Goal: Task Accomplishment & Management: Manage account settings

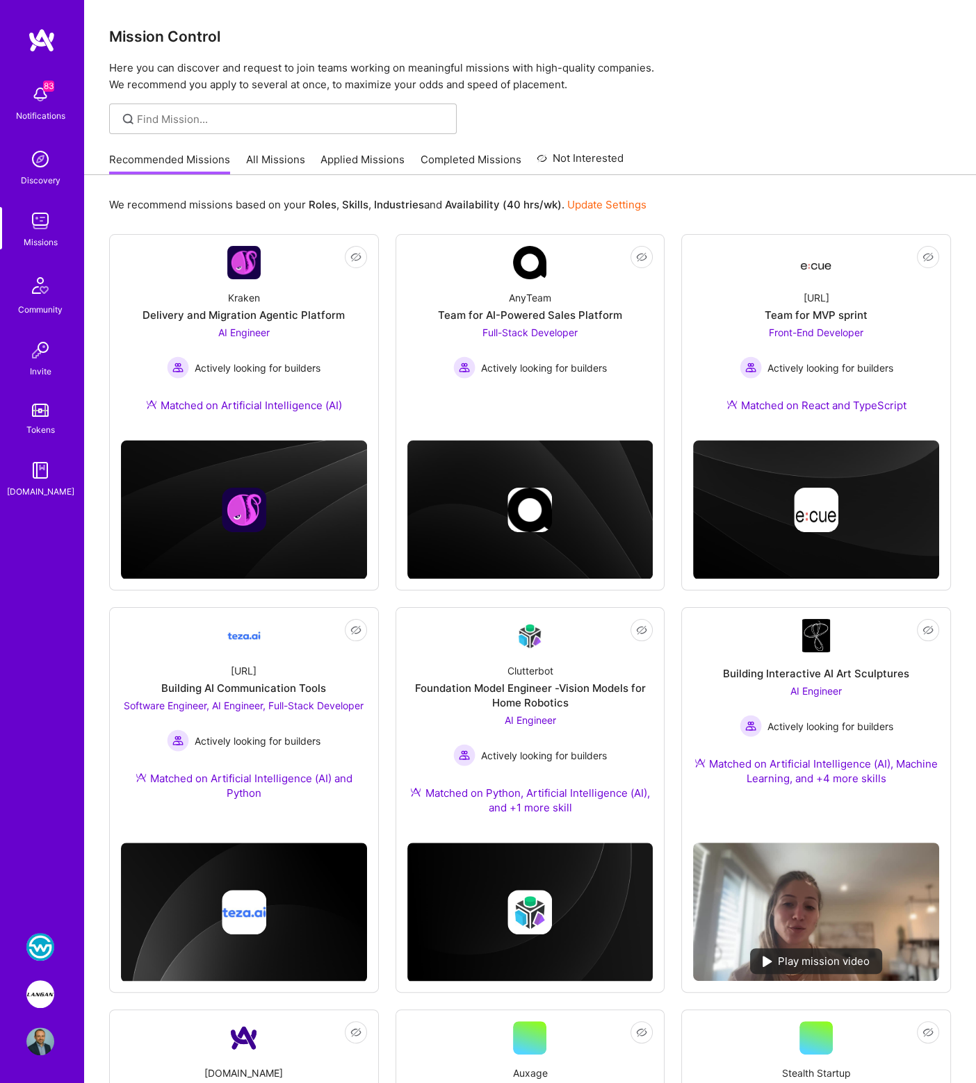
click at [42, 992] on img at bounding box center [40, 994] width 28 height 28
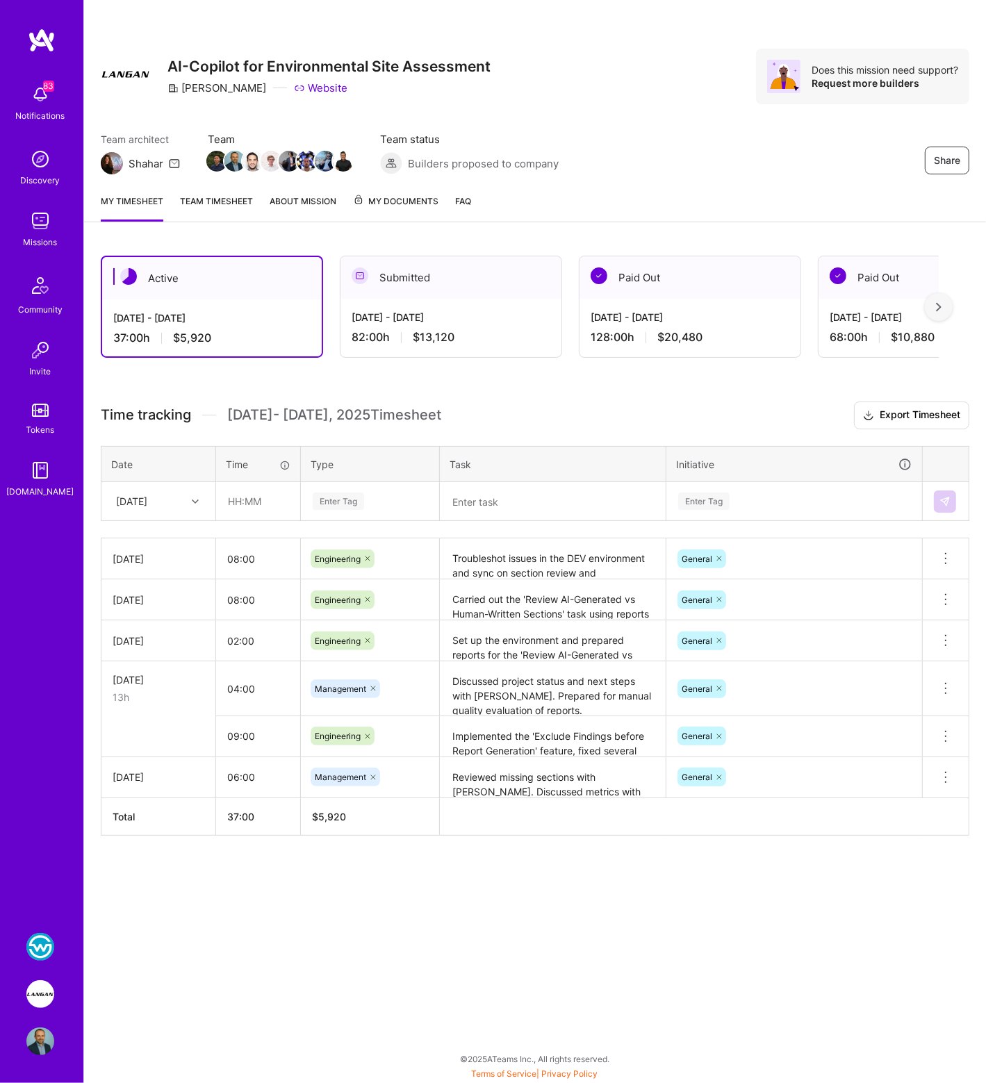
click at [442, 388] on div "Active [DATE] - [DATE] 37:00 h $5,920 Submitted [DATE] - [DATE] 82:00 h $13,120…" at bounding box center [535, 571] width 902 height 665
click at [327, 498] on div "Enter Tag" at bounding box center [338, 502] width 51 height 22
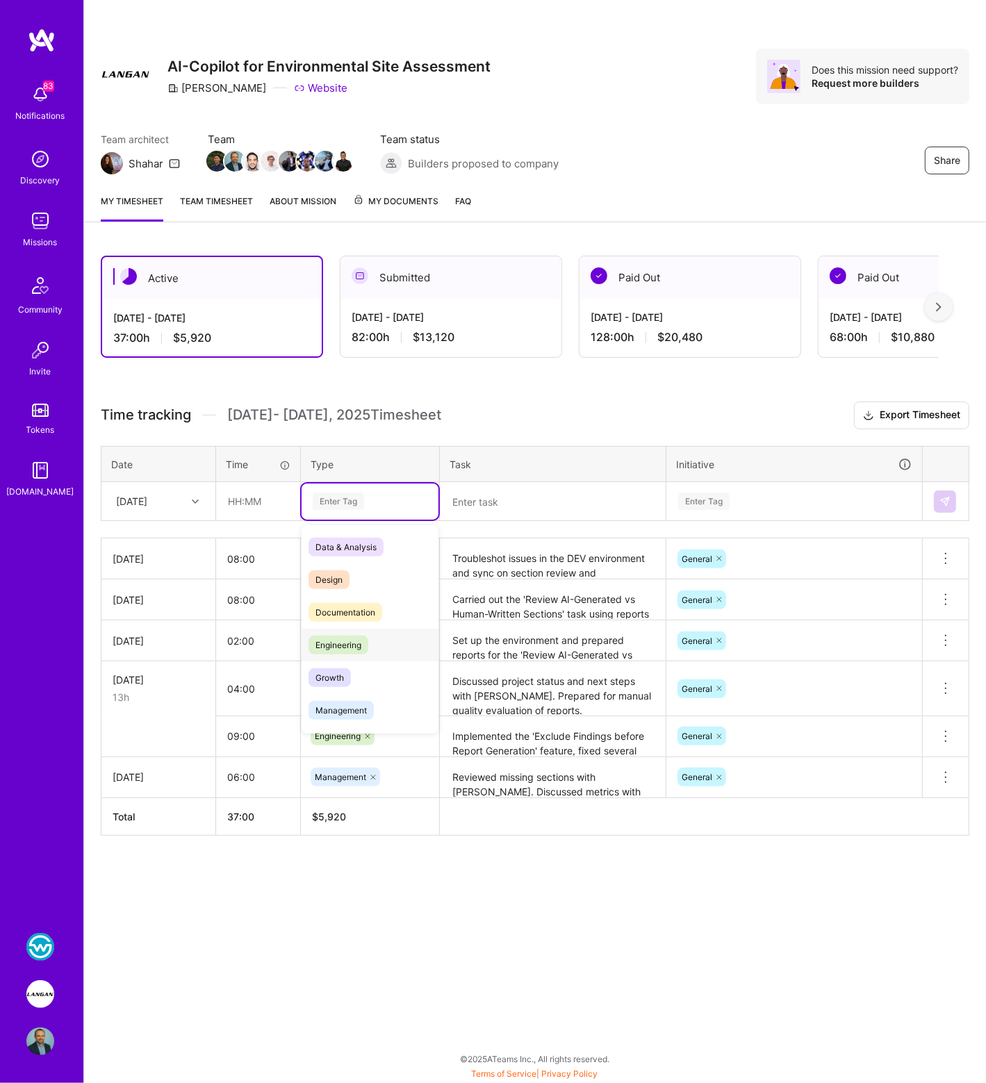
click at [331, 644] on span "Engineering" at bounding box center [339, 645] width 60 height 19
click at [460, 496] on textarea at bounding box center [552, 502] width 223 height 36
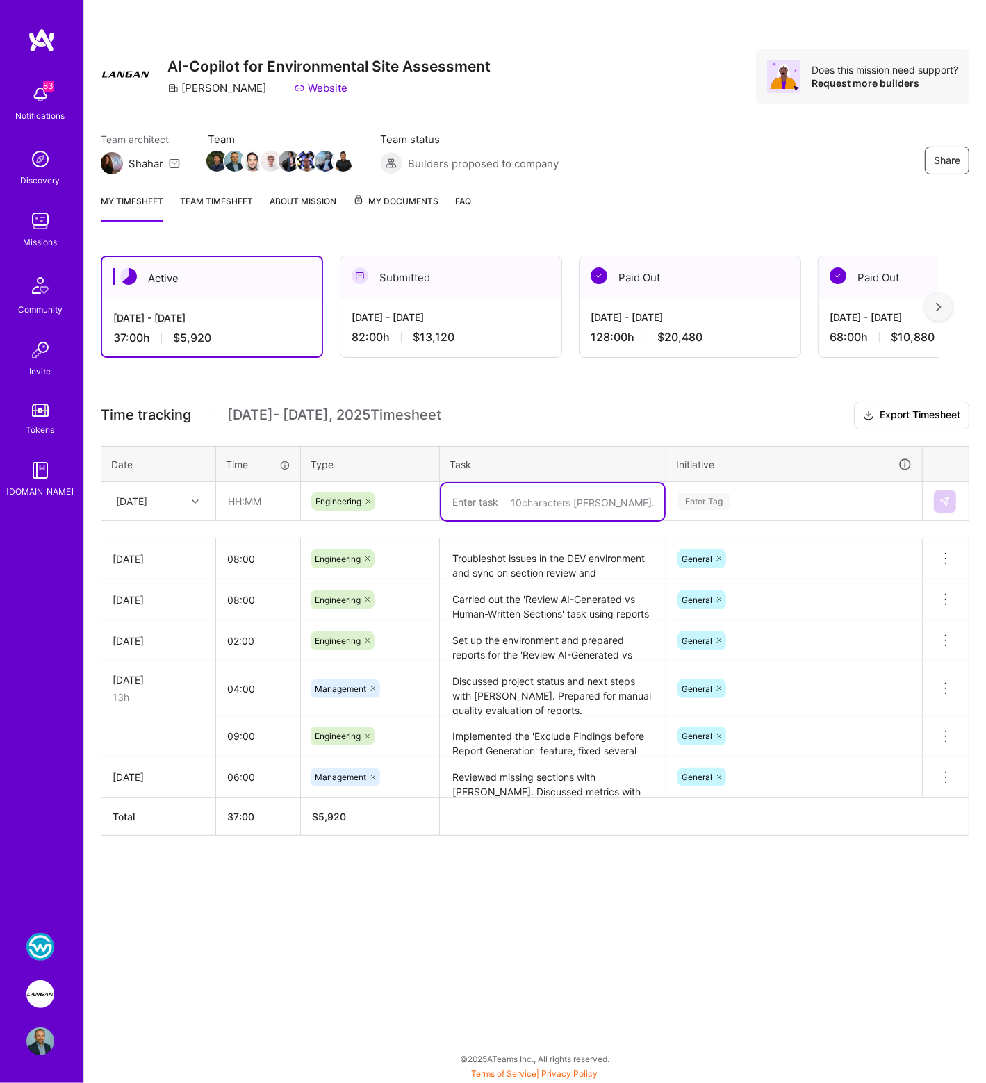
paste textarea "Continued improving prompts within Section 2 ('Subject Property Description and…"
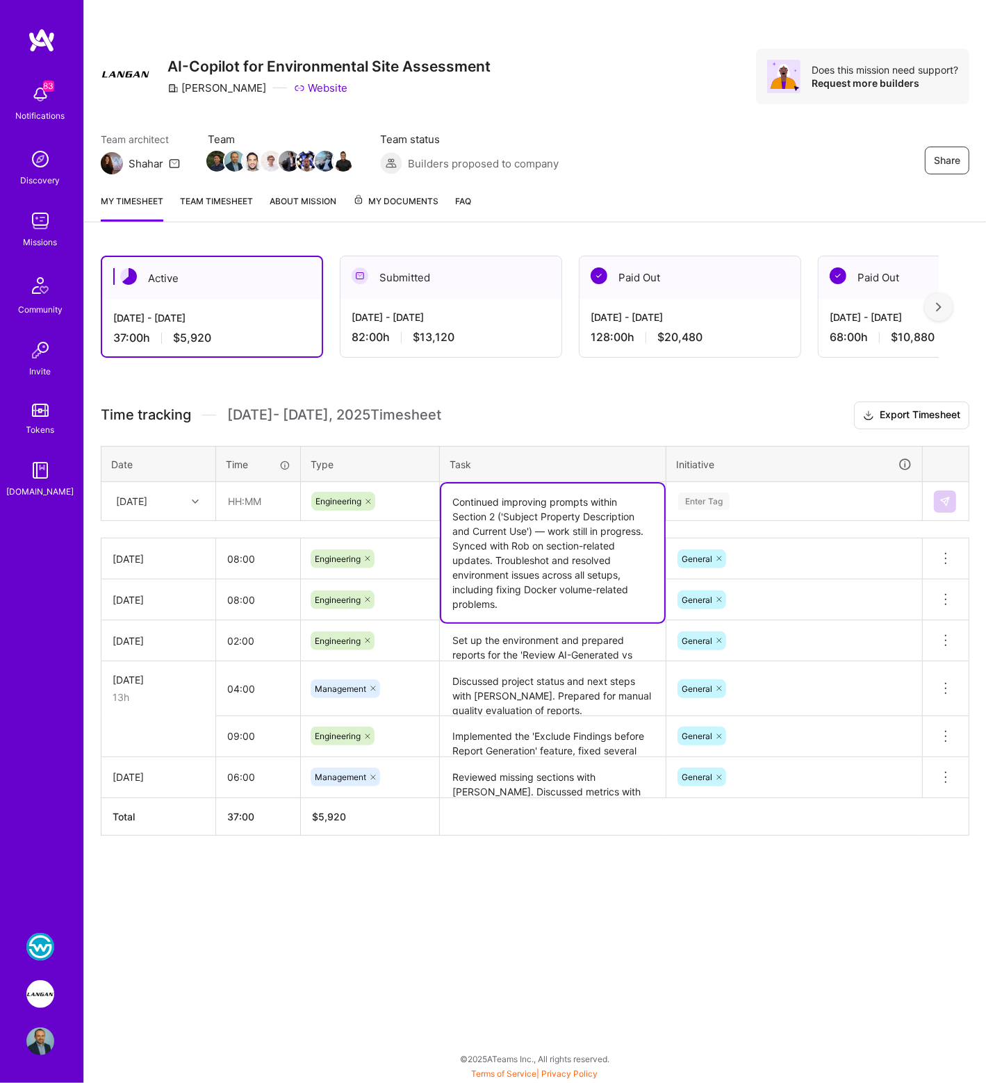
type textarea "Continued improving prompts within Section 2 ('Subject Property Description and…"
click at [710, 495] on div "Enter Tag" at bounding box center [703, 502] width 51 height 22
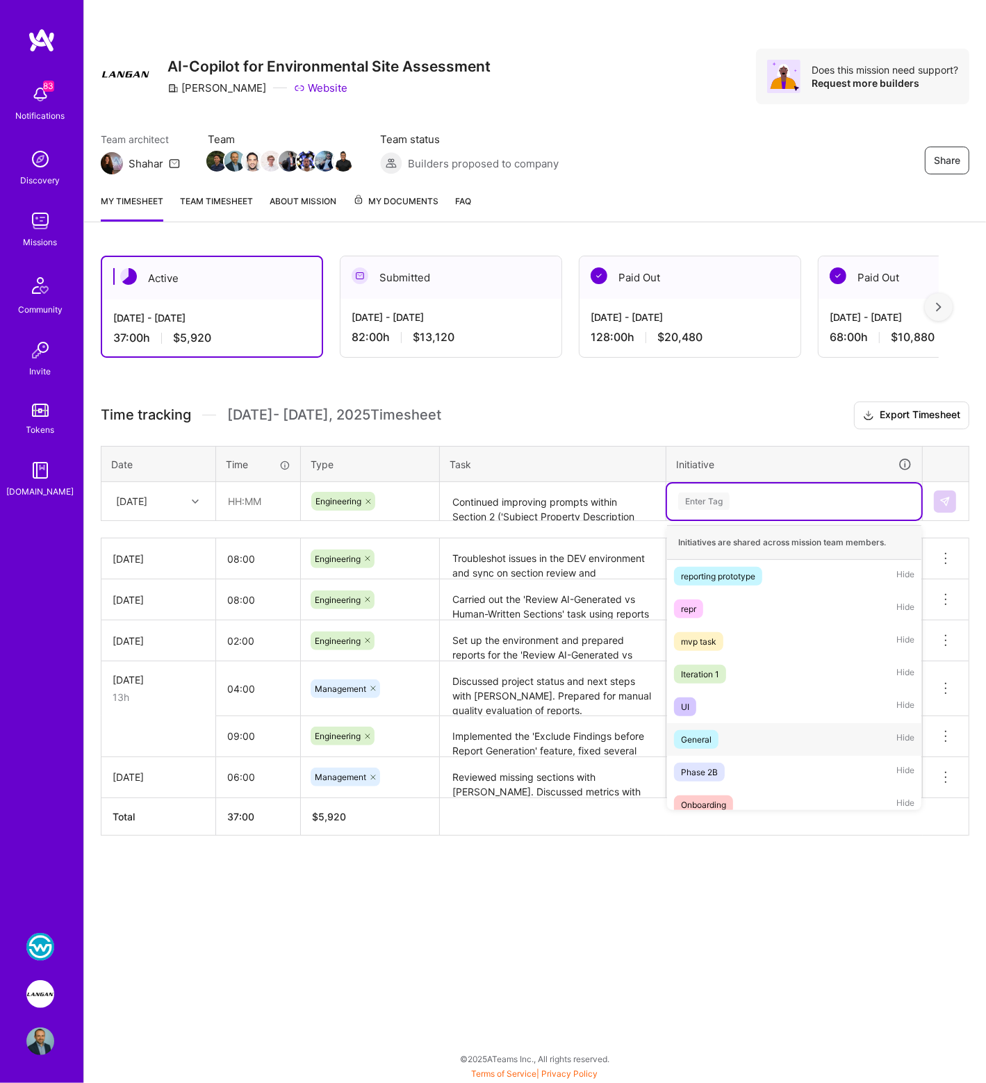
click at [715, 739] on span "General" at bounding box center [696, 739] width 44 height 19
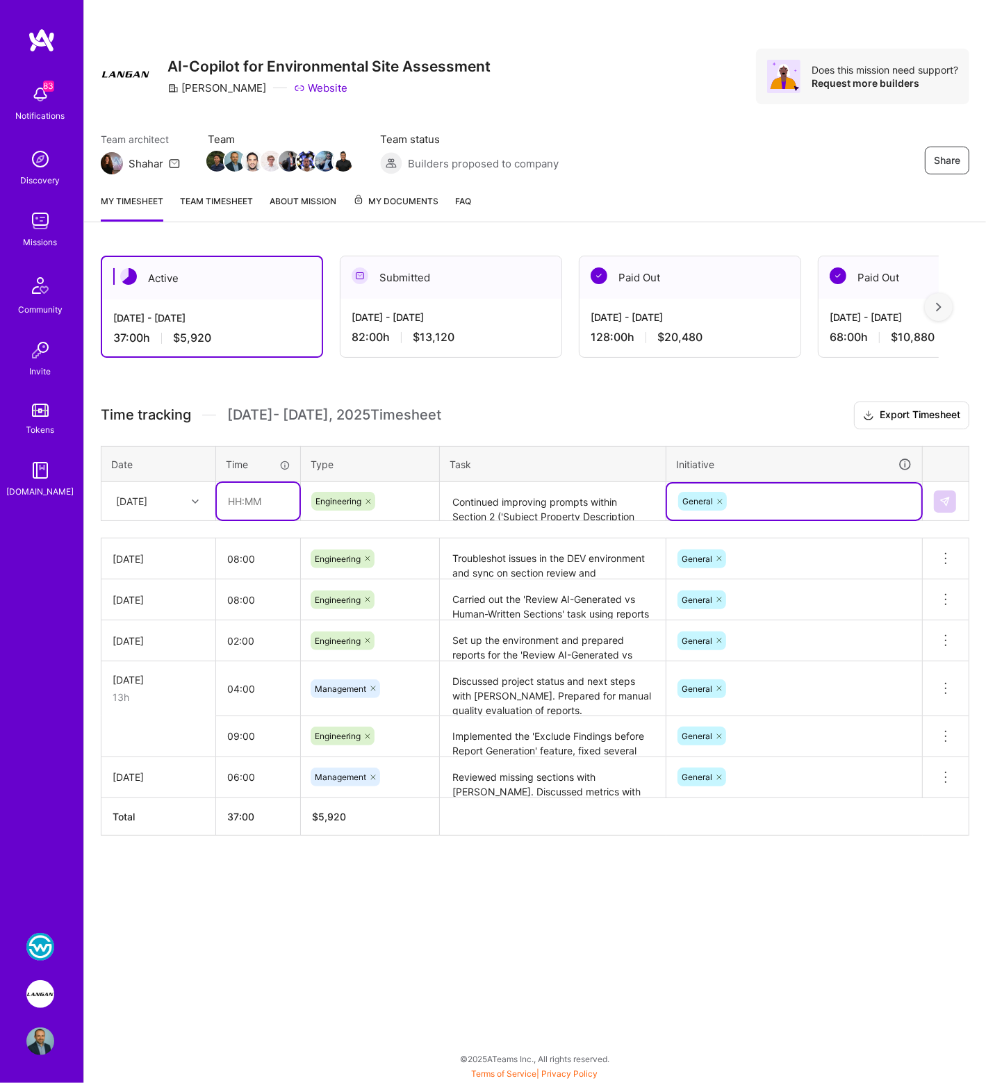
click at [235, 503] on input "text" at bounding box center [258, 501] width 83 height 37
type input "08:00"
click at [953, 498] on button at bounding box center [945, 502] width 22 height 22
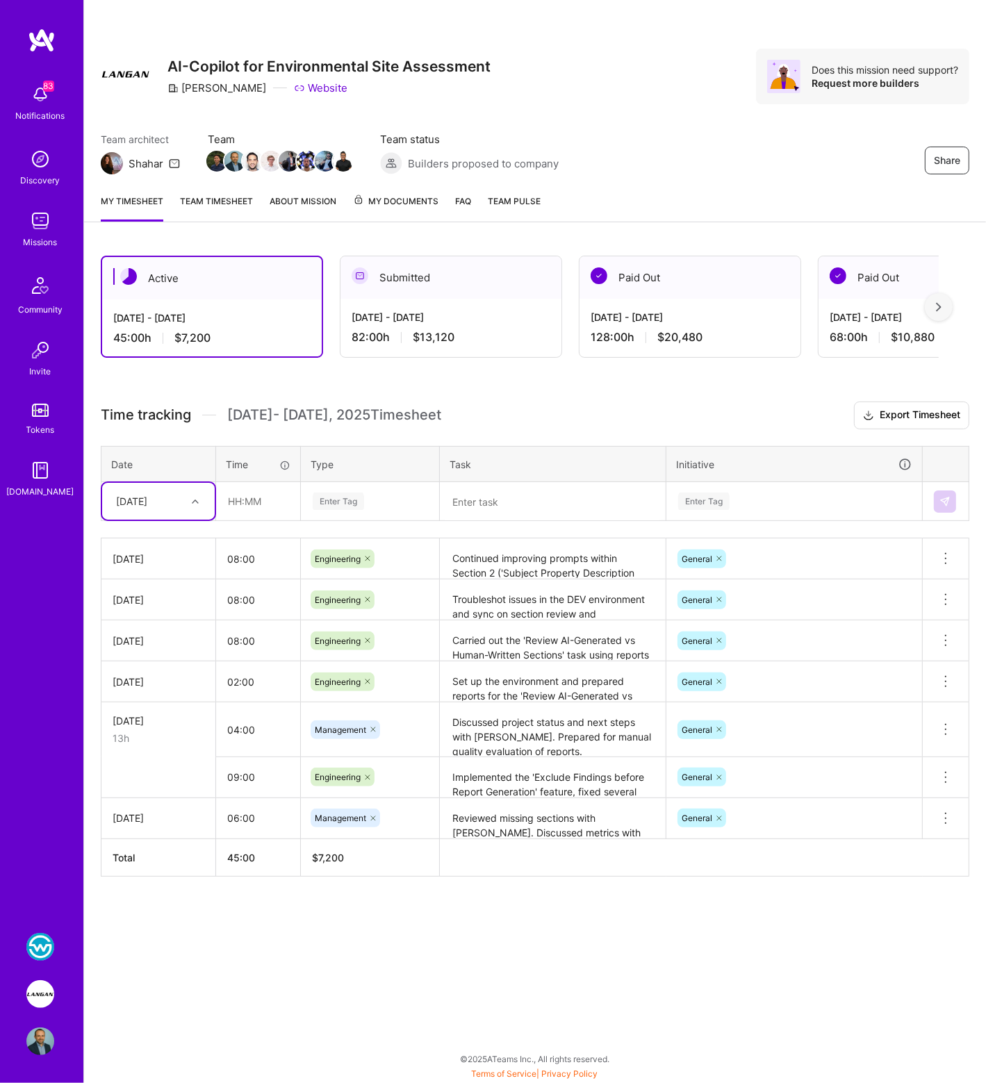
click at [39, 955] on img at bounding box center [40, 947] width 28 height 28
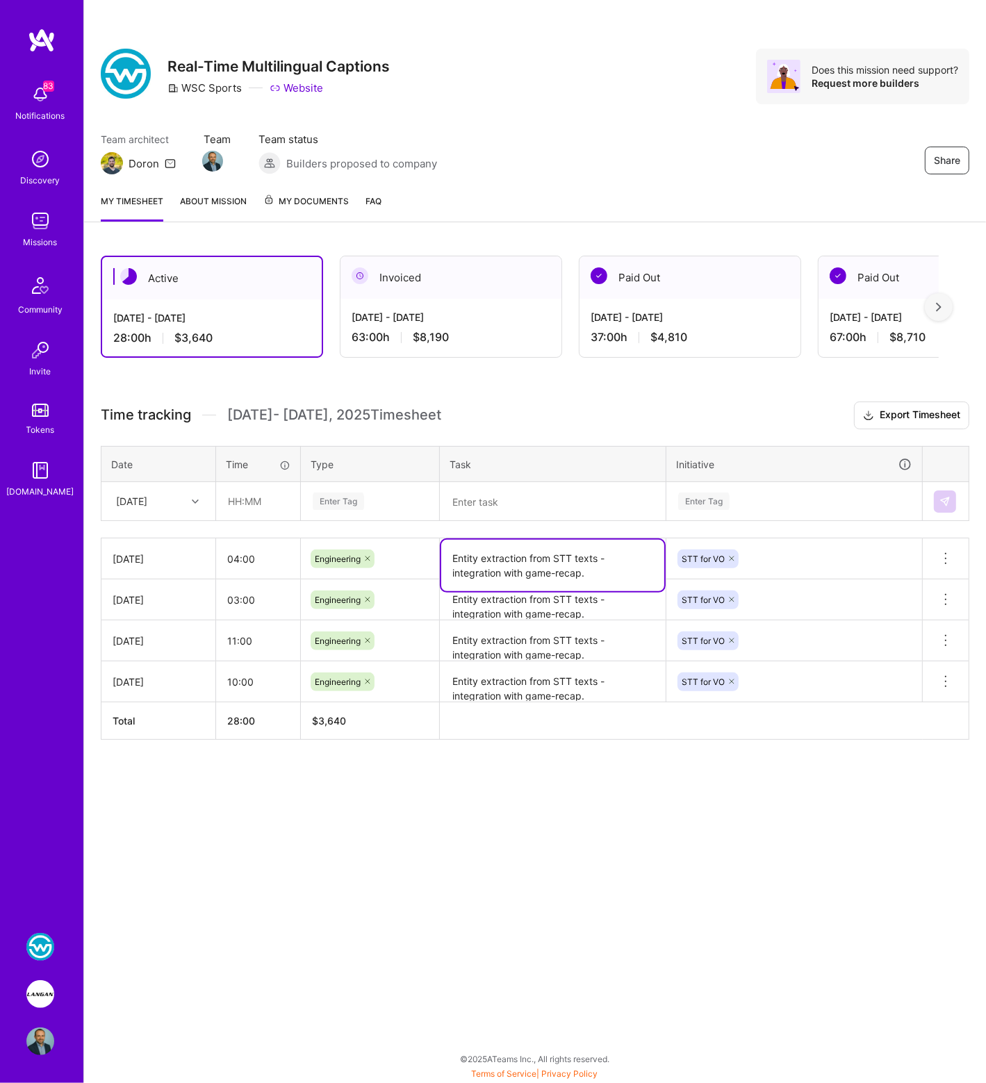
drag, startPoint x: 452, startPoint y: 555, endPoint x: 598, endPoint y: 576, distance: 147.4
click at [598, 576] on textarea "Entity extraction from STT texts - integration with game-recap." at bounding box center [552, 565] width 223 height 51
click at [502, 507] on textarea at bounding box center [552, 502] width 223 height 36
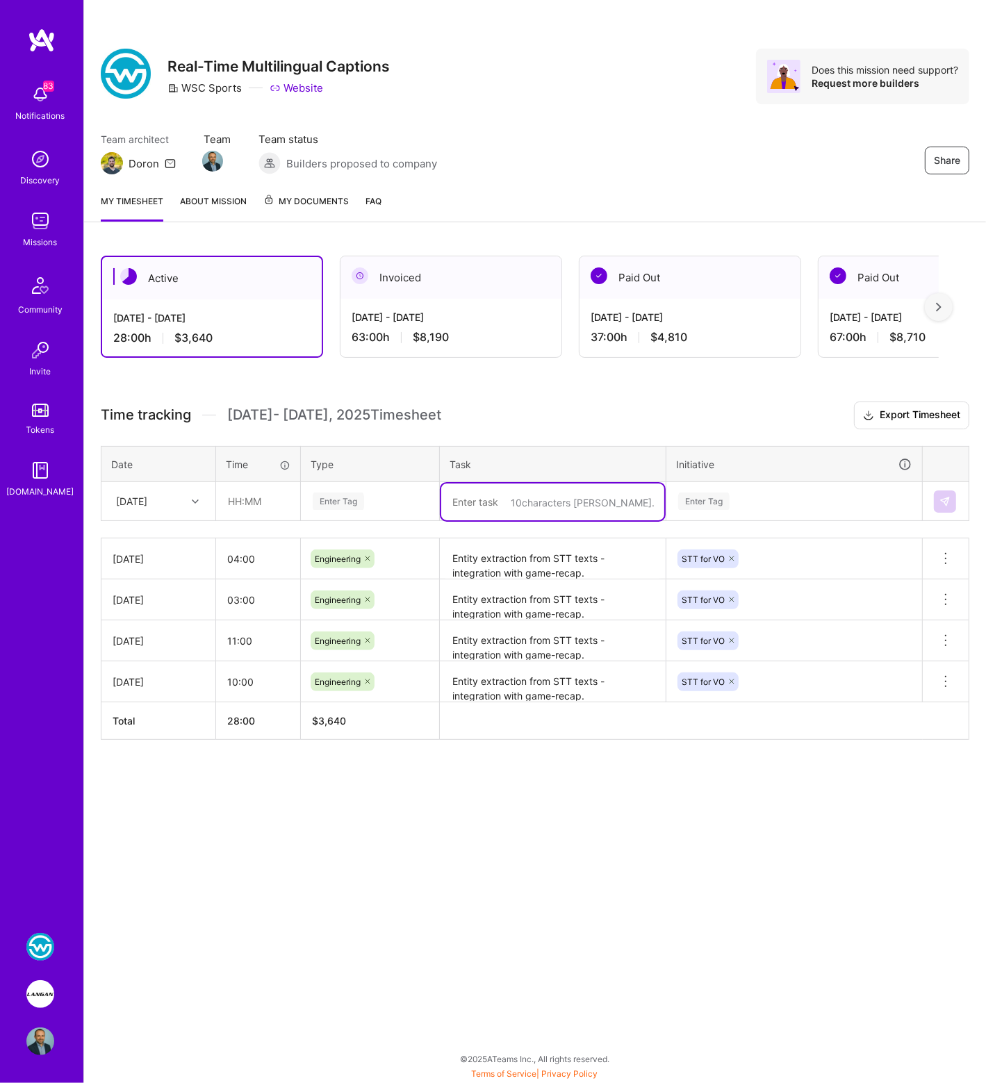
paste textarea "Entity extraction from STT texts - integration with game-recap."
type textarea "Entity extraction from STT texts - integration with game-recap."
click at [690, 504] on div "Enter Tag" at bounding box center [703, 502] width 51 height 22
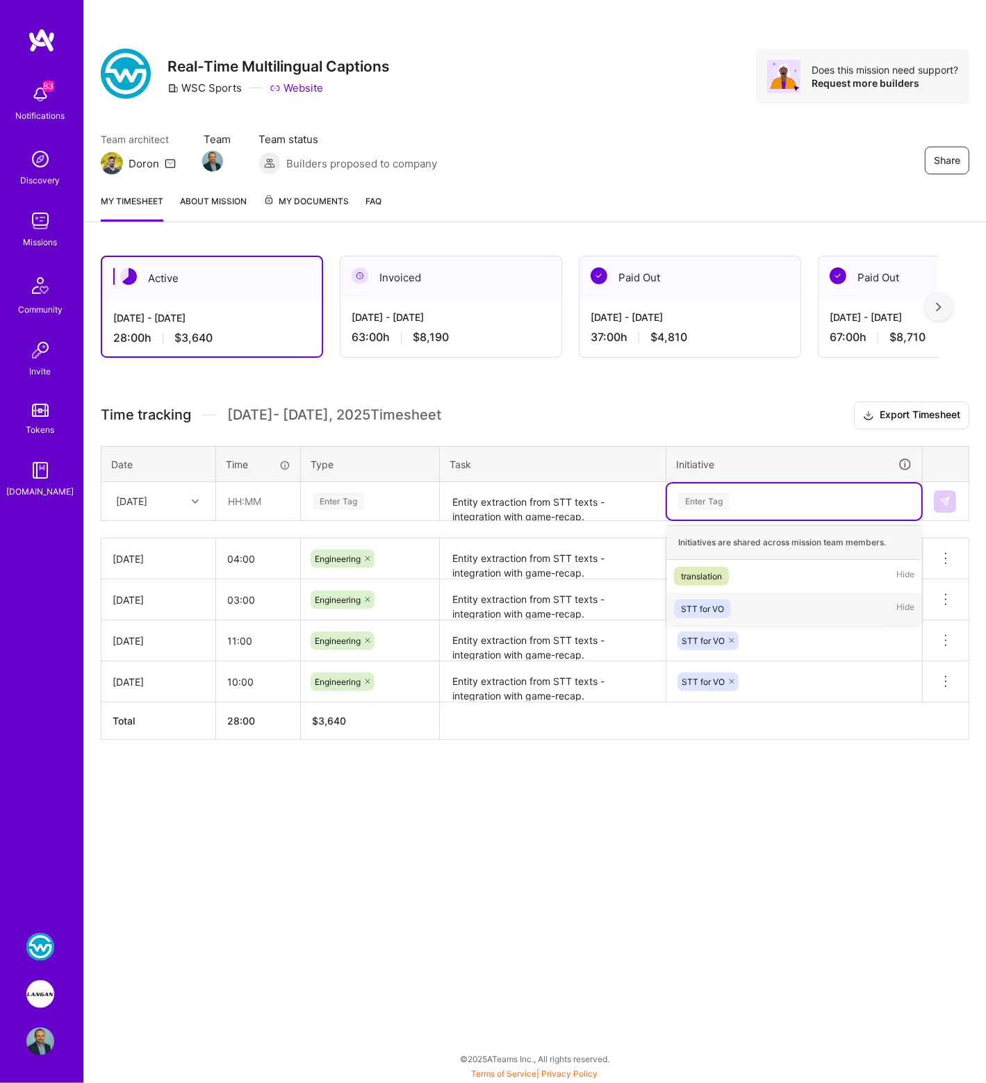
click at [703, 602] on div "STT for VO" at bounding box center [702, 609] width 43 height 15
click at [369, 499] on div "Enter Tag" at bounding box center [369, 501] width 117 height 17
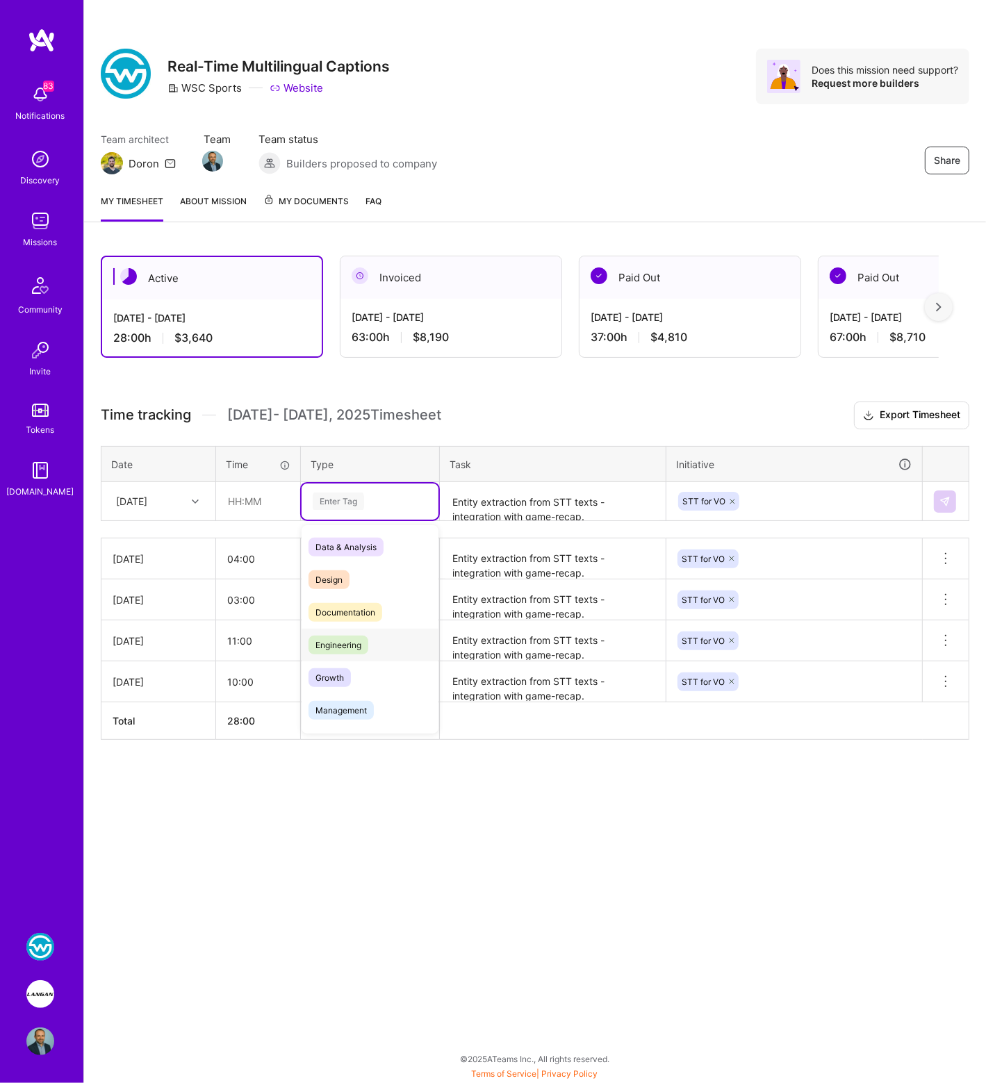
click at [352, 639] on span "Engineering" at bounding box center [339, 645] width 60 height 19
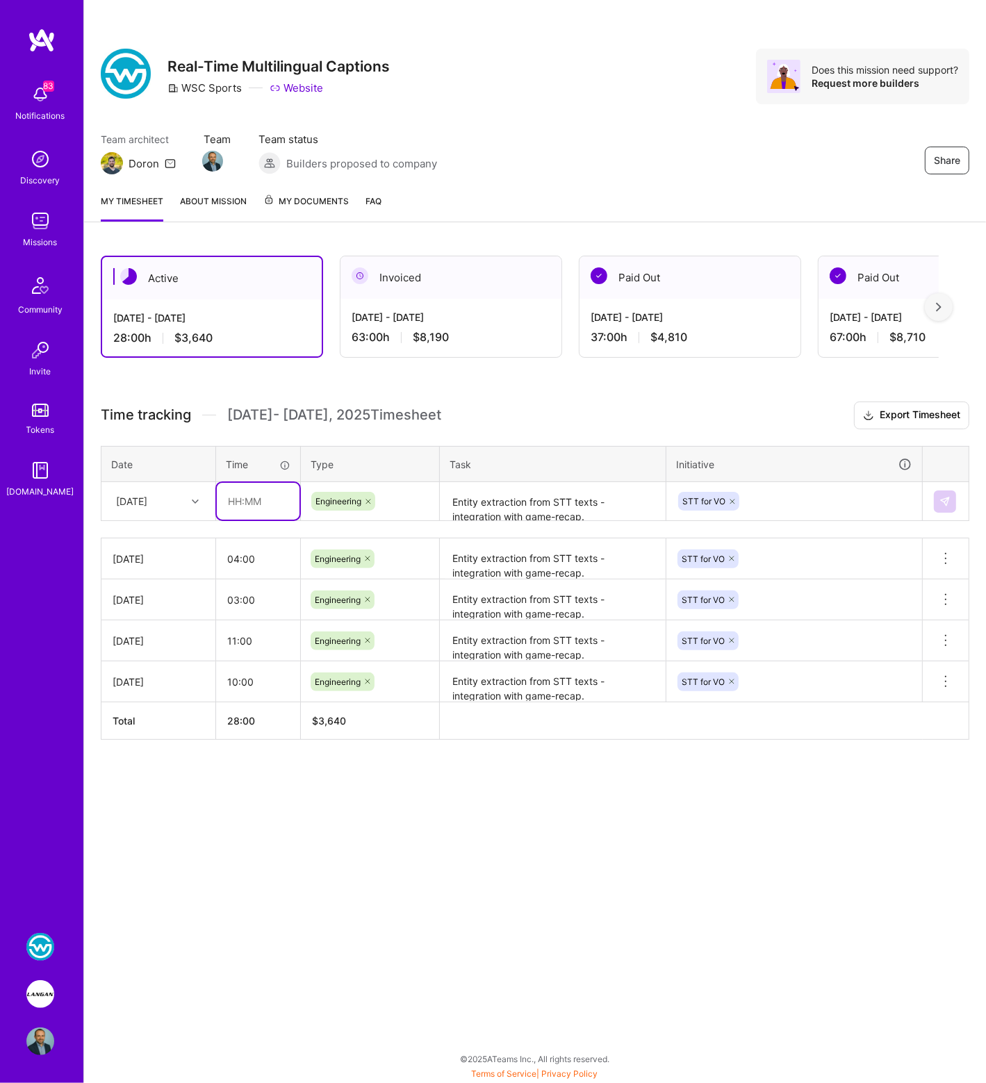
click at [237, 503] on input "text" at bounding box center [258, 501] width 83 height 37
type input "3"
type input "04:00"
click at [944, 496] on img at bounding box center [944, 501] width 11 height 11
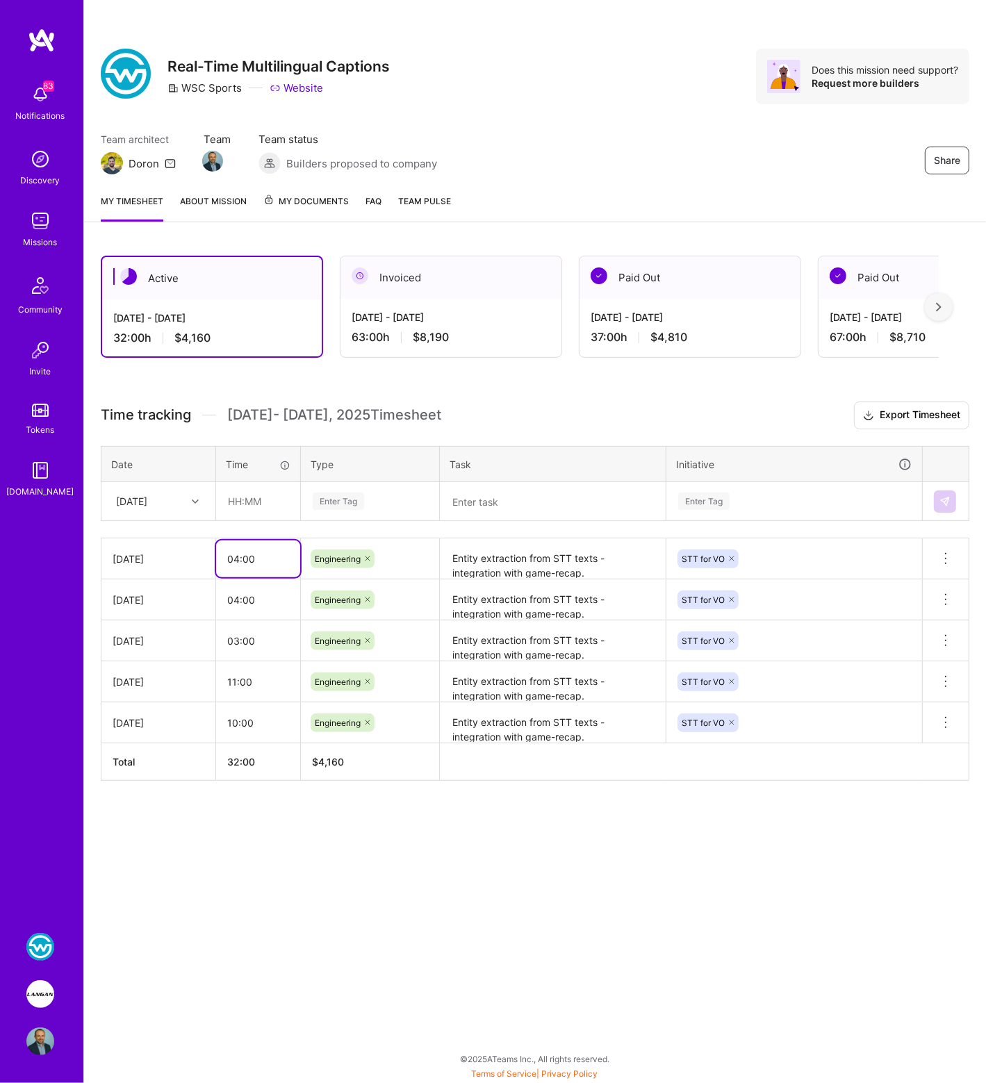
click at [236, 557] on input "04:00" at bounding box center [258, 559] width 84 height 37
type input "03:00"
click at [342, 397] on div "Active [DATE] - [DATE] 32:00 h $4,160 Invoiced [DATE] - [DATE] 63:00 h $8,190 P…" at bounding box center [535, 544] width 902 height 610
